Goal: Find specific page/section: Find specific page/section

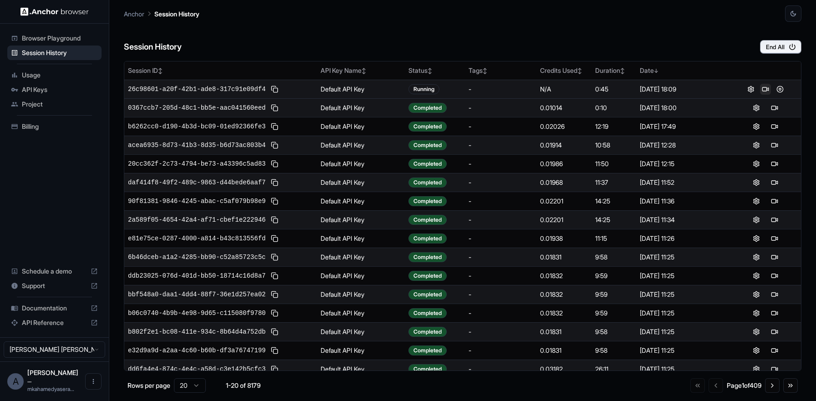
click at [760, 88] on button at bounding box center [765, 89] width 11 height 11
click at [769, 90] on button at bounding box center [774, 89] width 11 height 11
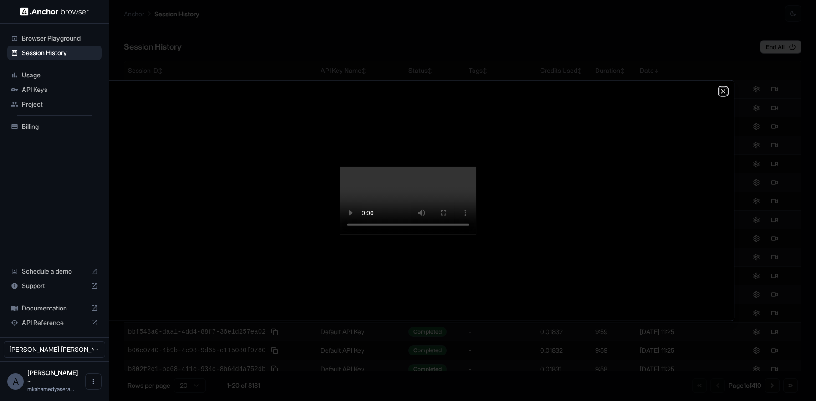
click at [720, 87] on icon "button" at bounding box center [722, 90] width 7 height 7
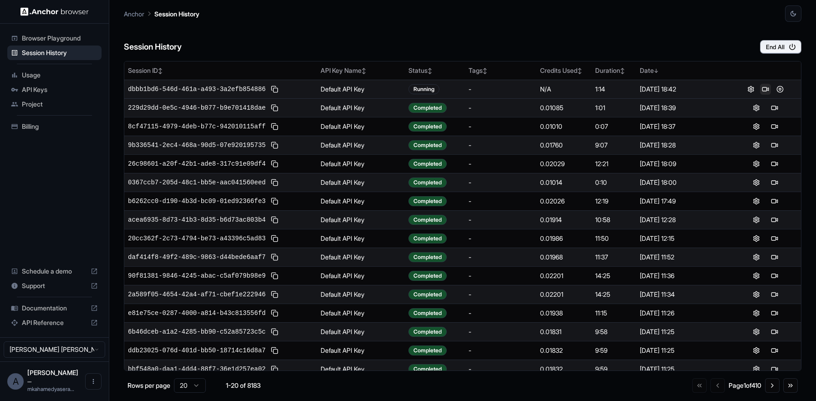
click at [762, 87] on button at bounding box center [765, 89] width 11 height 11
click at [769, 90] on button at bounding box center [774, 89] width 11 height 11
click at [760, 85] on button at bounding box center [765, 89] width 11 height 11
click at [769, 91] on button at bounding box center [774, 89] width 11 height 11
click at [760, 87] on button at bounding box center [765, 89] width 11 height 11
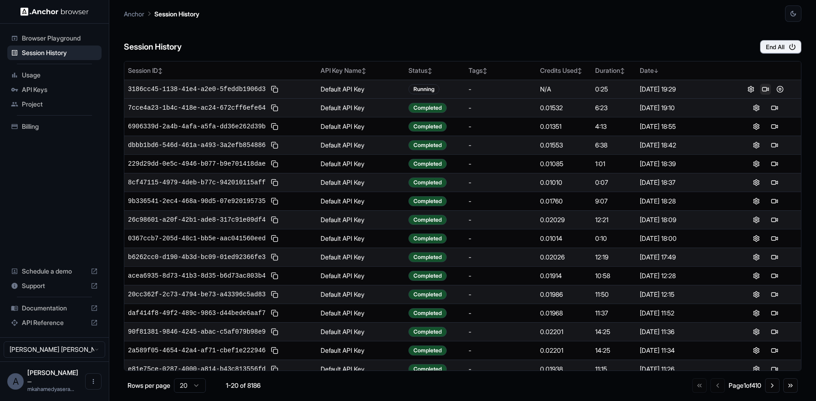
click at [760, 92] on button at bounding box center [765, 89] width 11 height 11
